Goal: Obtain resource: Download file/media

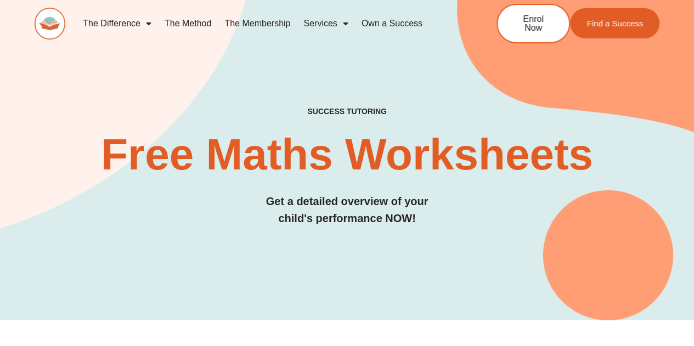
click at [257, 24] on link "The Membership" at bounding box center [257, 23] width 79 height 25
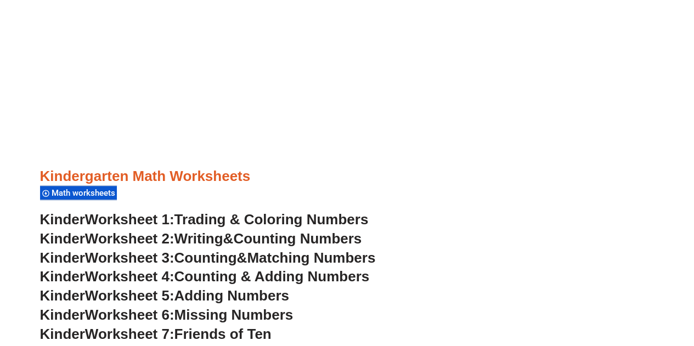
scroll to position [344, 0]
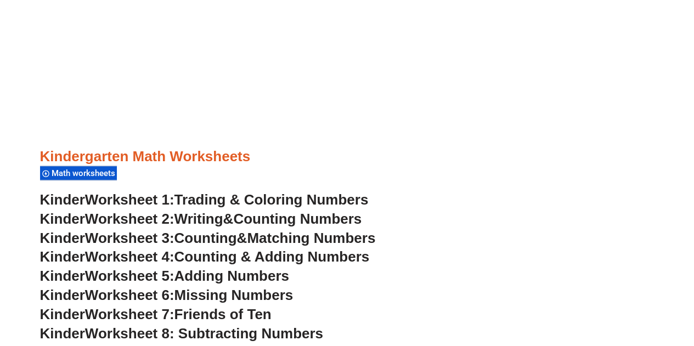
click at [138, 199] on span "Worksheet 1:" at bounding box center [129, 200] width 89 height 16
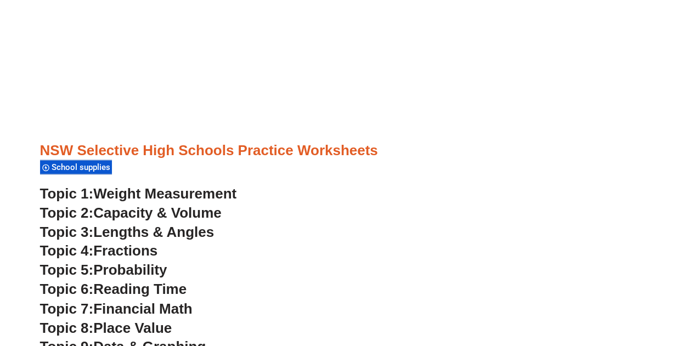
scroll to position [2802, 0]
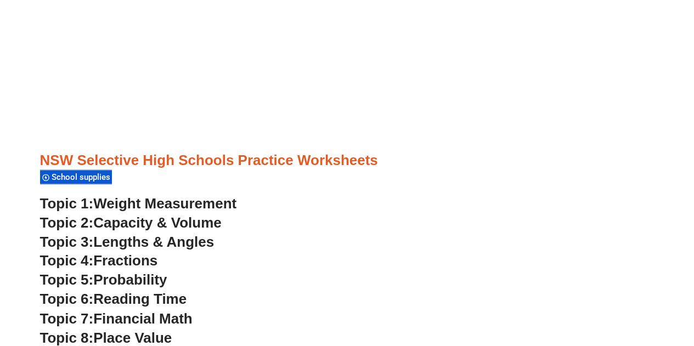
click at [116, 204] on span "Weight Measurement" at bounding box center [164, 203] width 143 height 16
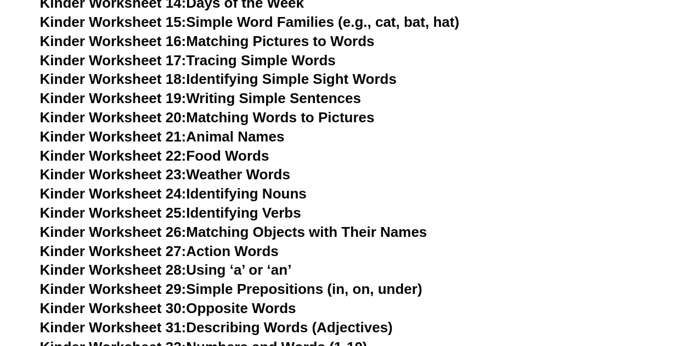
scroll to position [710, 0]
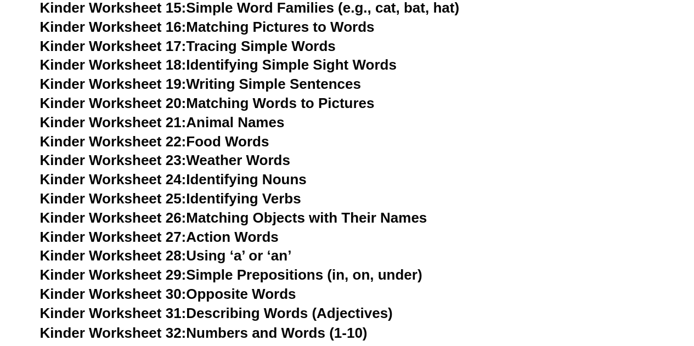
click at [212, 238] on link "Kinder Worksheet 27: Action Words" at bounding box center [159, 237] width 239 height 16
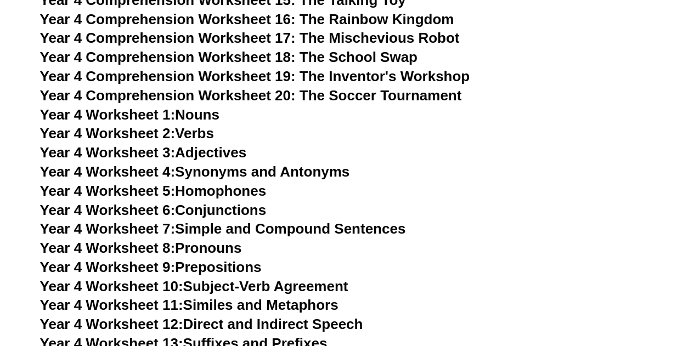
scroll to position [4613, 0]
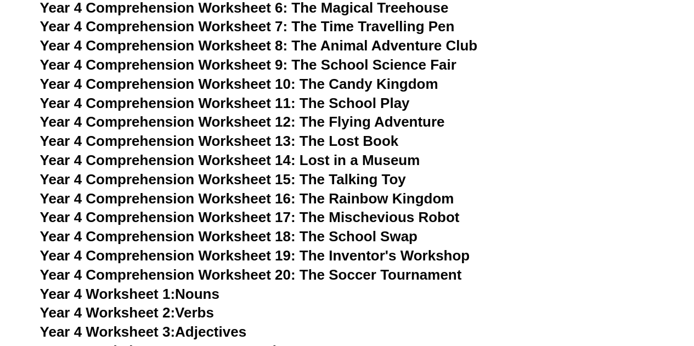
click at [188, 291] on link "Year 4 Worksheet 1: Nouns" at bounding box center [129, 294] width 179 height 16
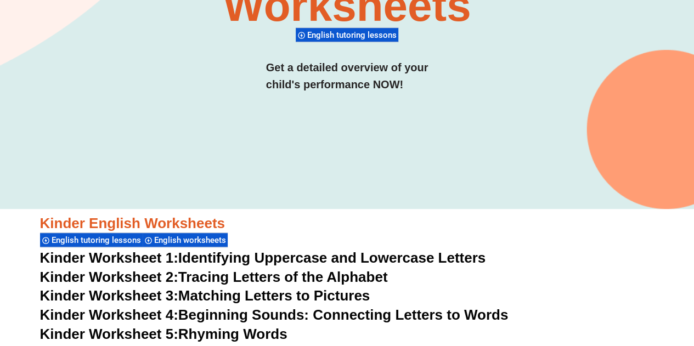
scroll to position [372, 0]
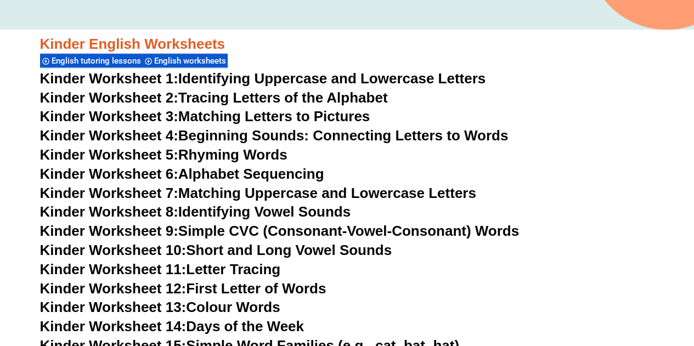
click at [225, 115] on link "Kinder Worksheet 3: Matching Letters to Pictures" at bounding box center [205, 116] width 330 height 16
click at [221, 329] on link "Kinder Worksheet 14: Days of the Week" at bounding box center [172, 326] width 264 height 16
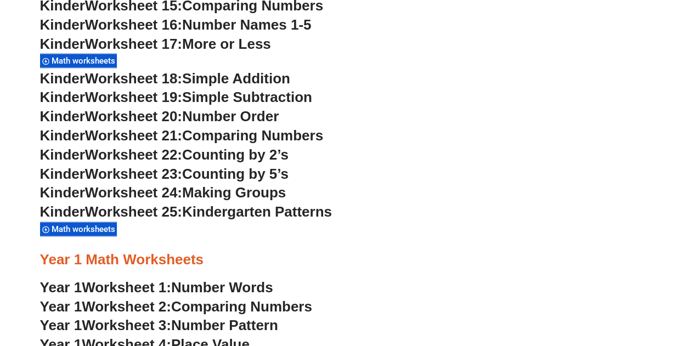
scroll to position [849, 0]
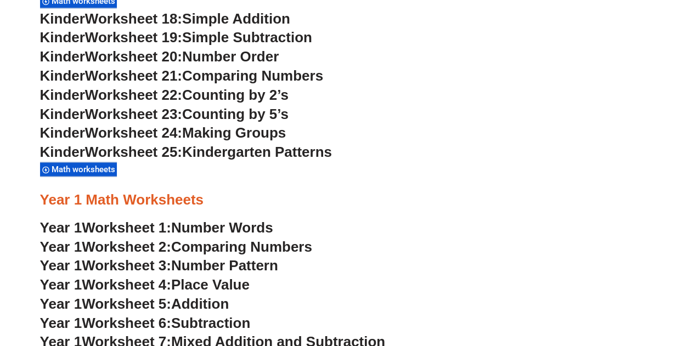
click at [260, 226] on span "Number Words" at bounding box center [222, 227] width 102 height 16
